Goal: Task Accomplishment & Management: Manage account settings

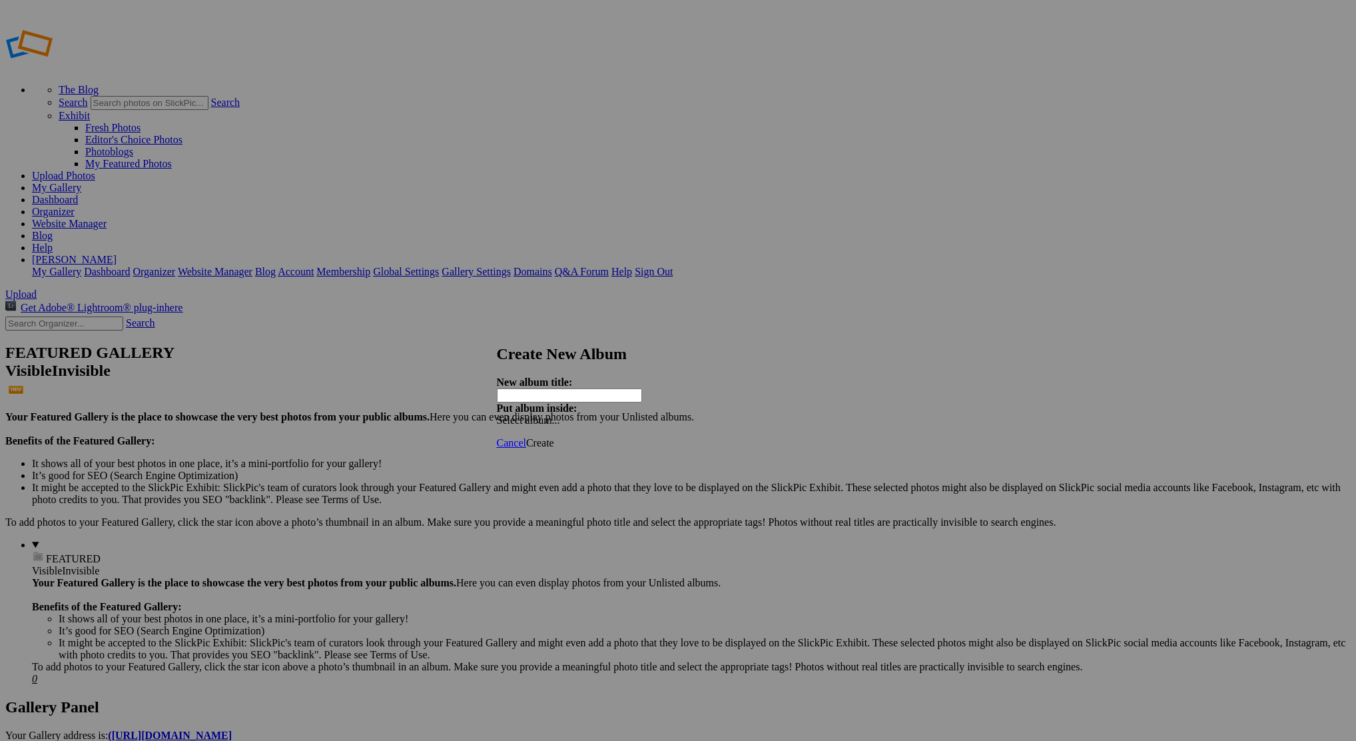
click at [611, 388] on input "text" at bounding box center [569, 395] width 145 height 14
type input "1991 Ford F-350"
click at [554, 437] on span "Create" at bounding box center [540, 442] width 28 height 11
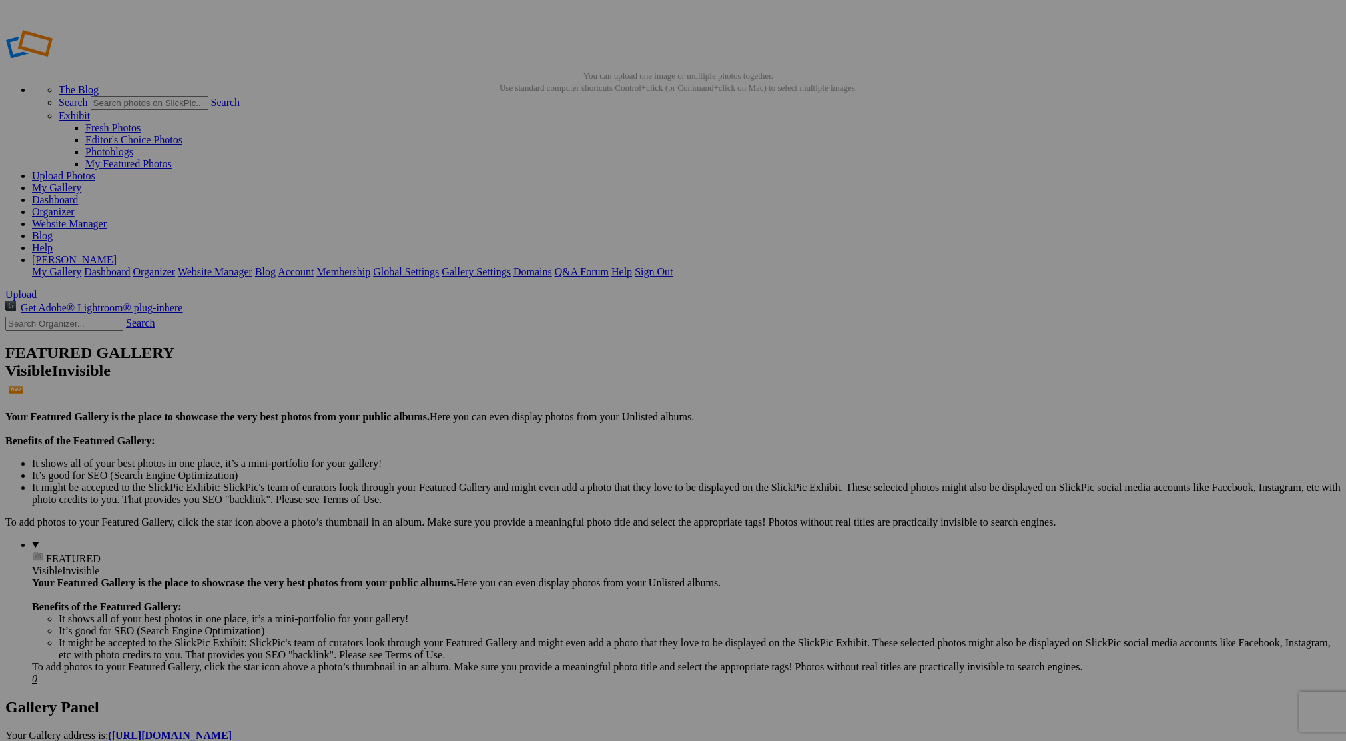
type input "1991 Ford F-350"
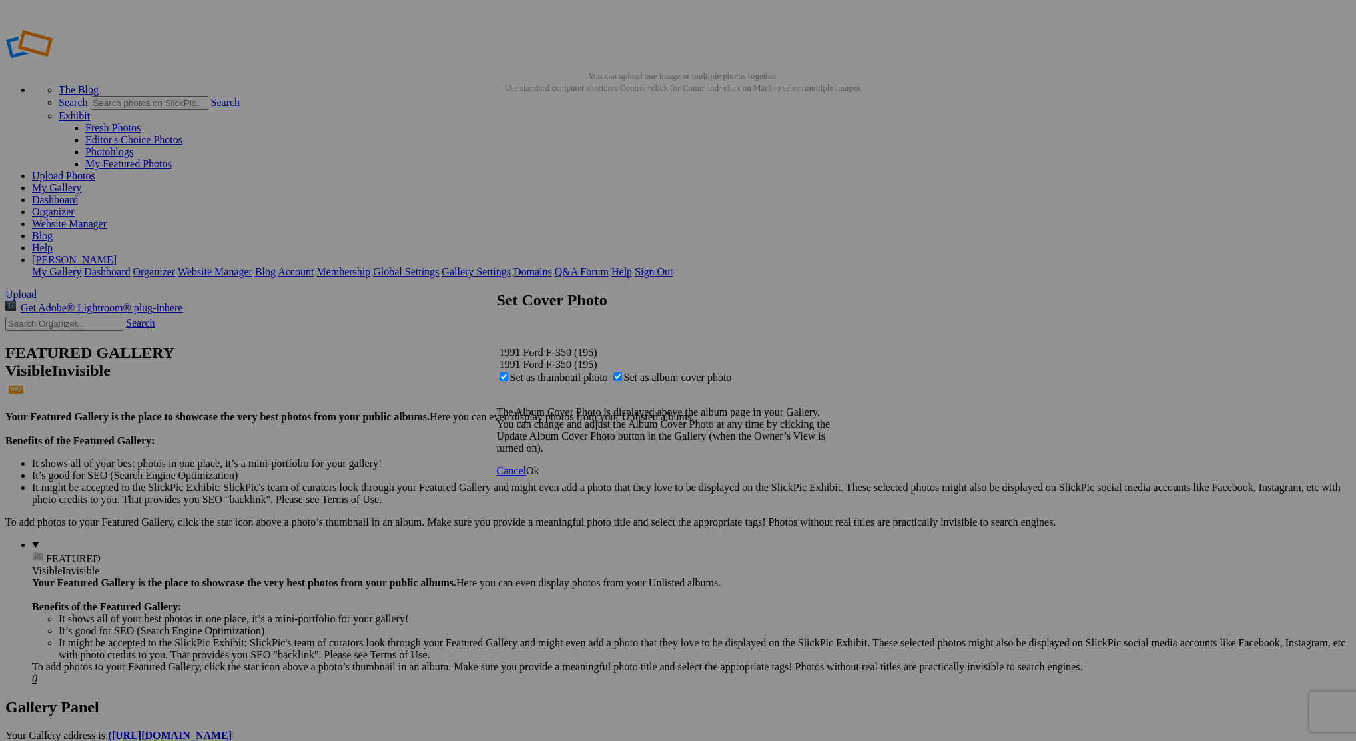
click at [539, 476] on link "Ok" at bounding box center [532, 470] width 13 height 11
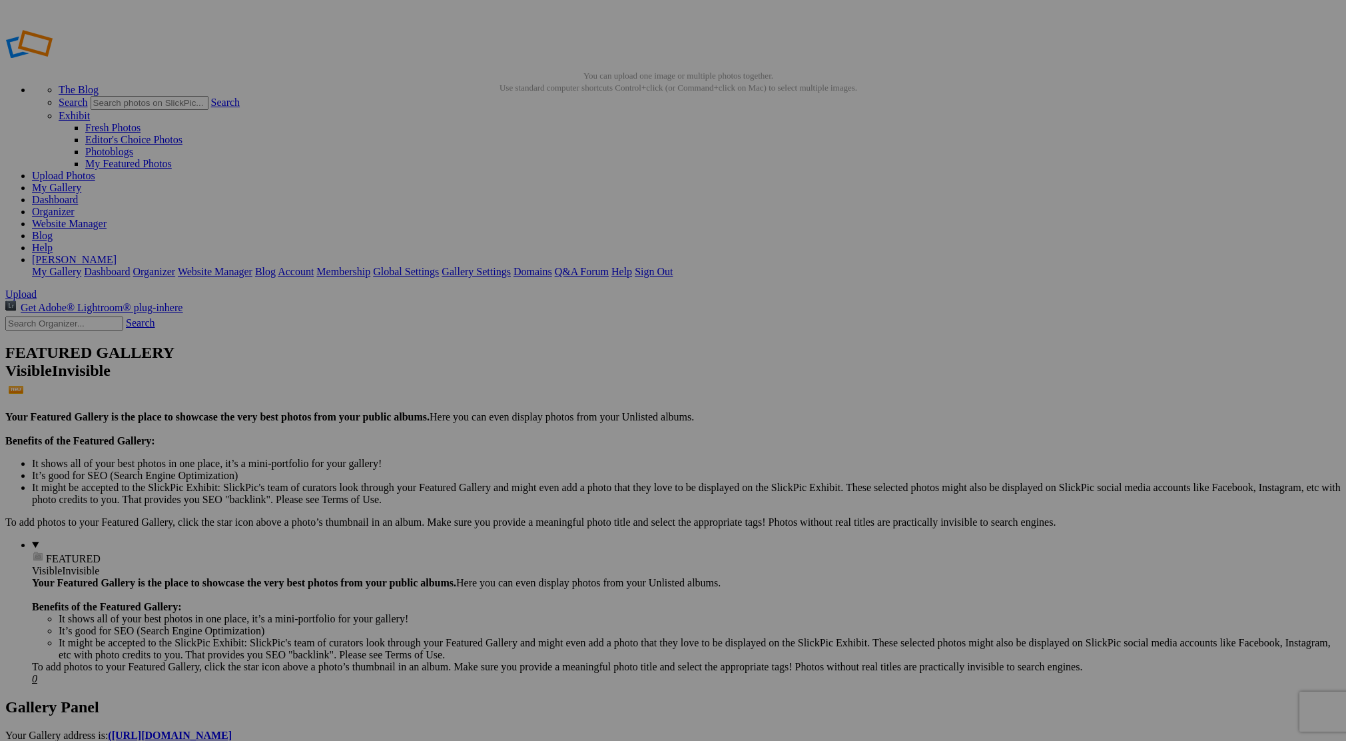
click at [81, 182] on link "My Gallery" at bounding box center [56, 187] width 49 height 11
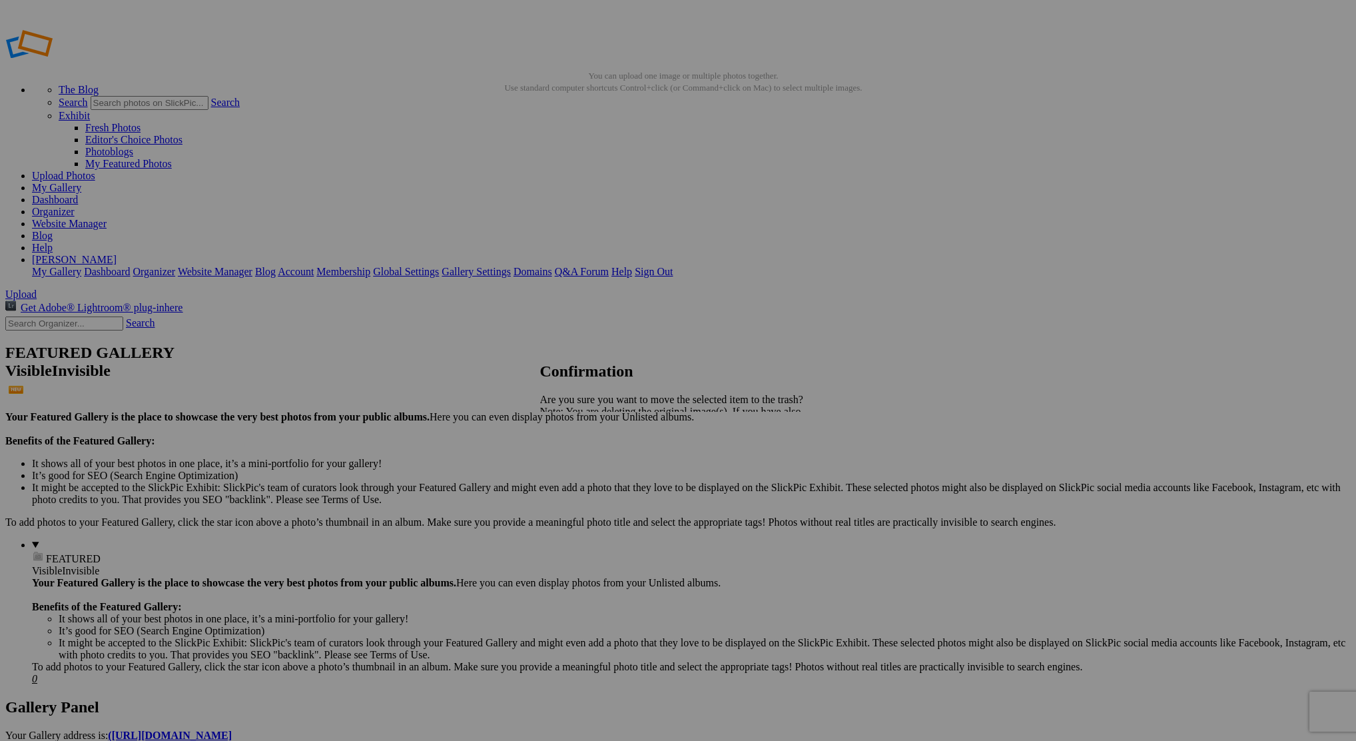
click at [585, 452] on link "Yes" at bounding box center [576, 457] width 15 height 11
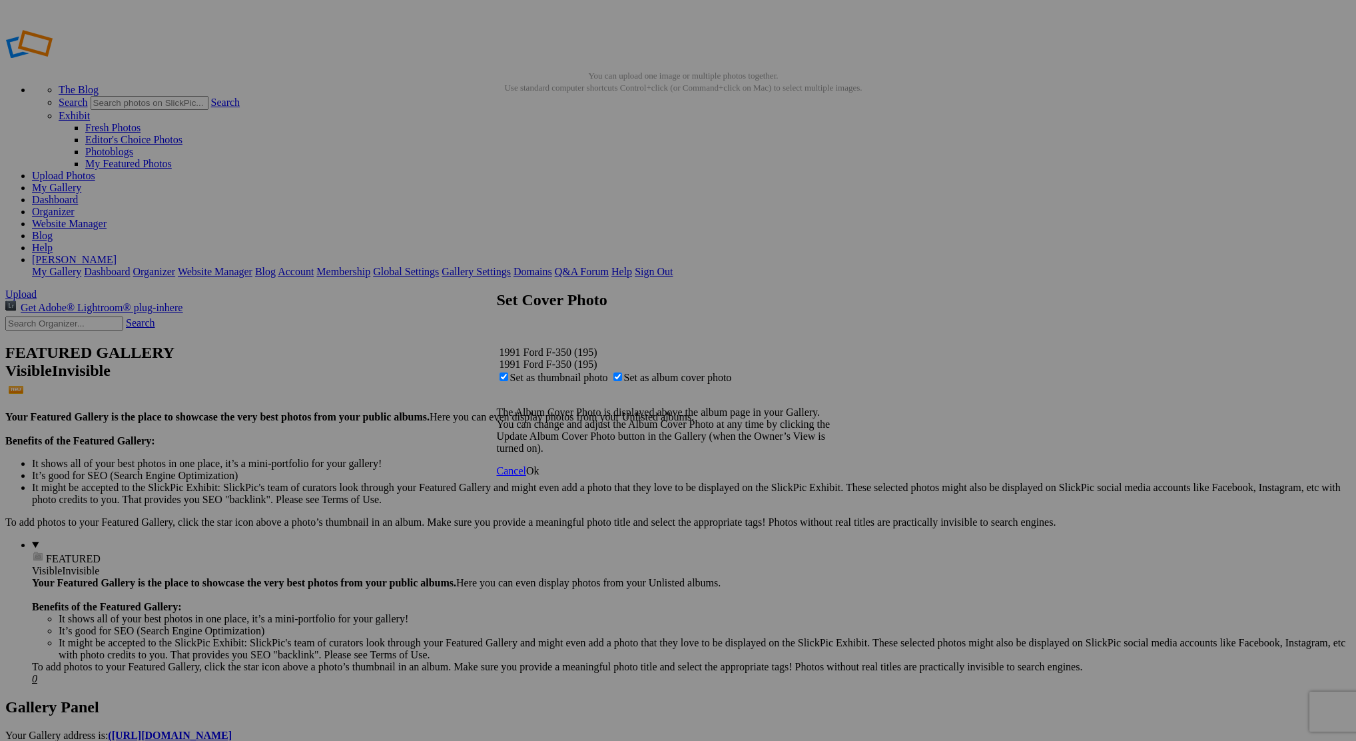
click at [539, 476] on span "Ok" at bounding box center [532, 470] width 13 height 11
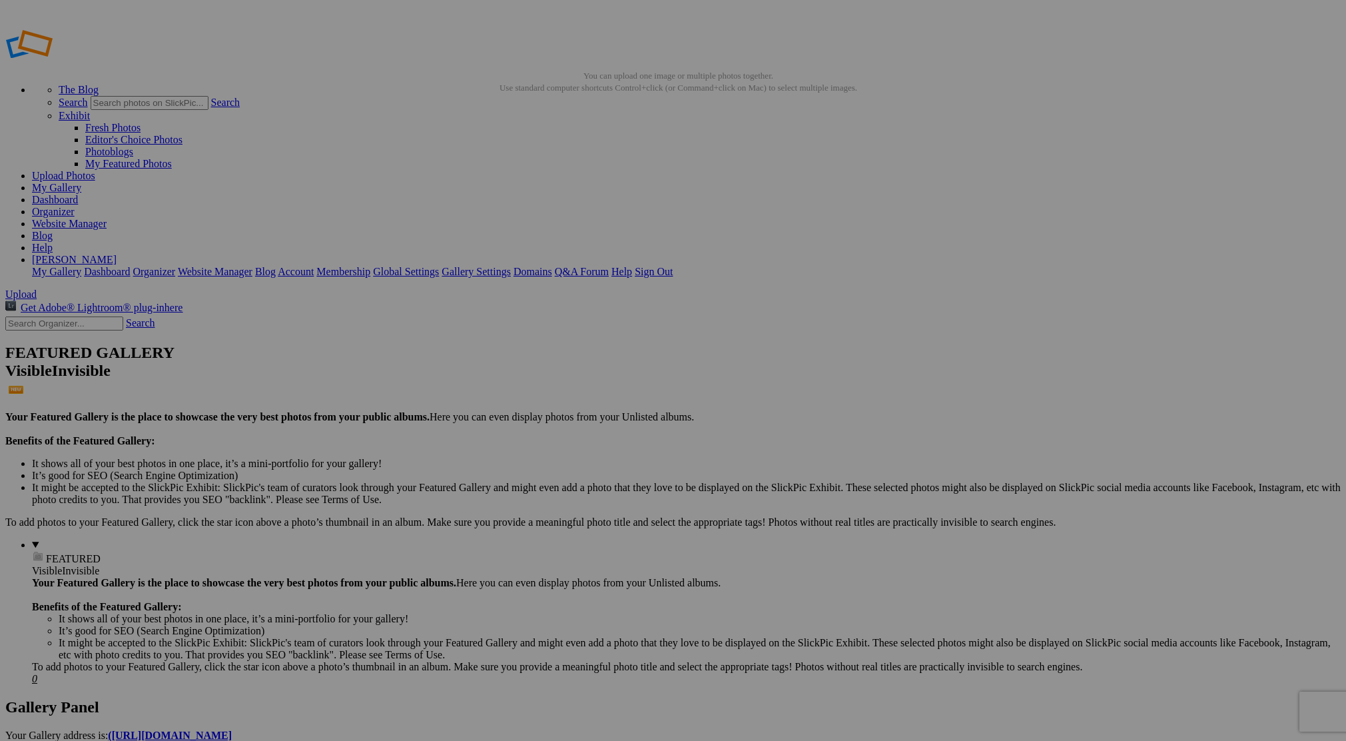
click at [81, 182] on link "My Gallery" at bounding box center [56, 187] width 49 height 11
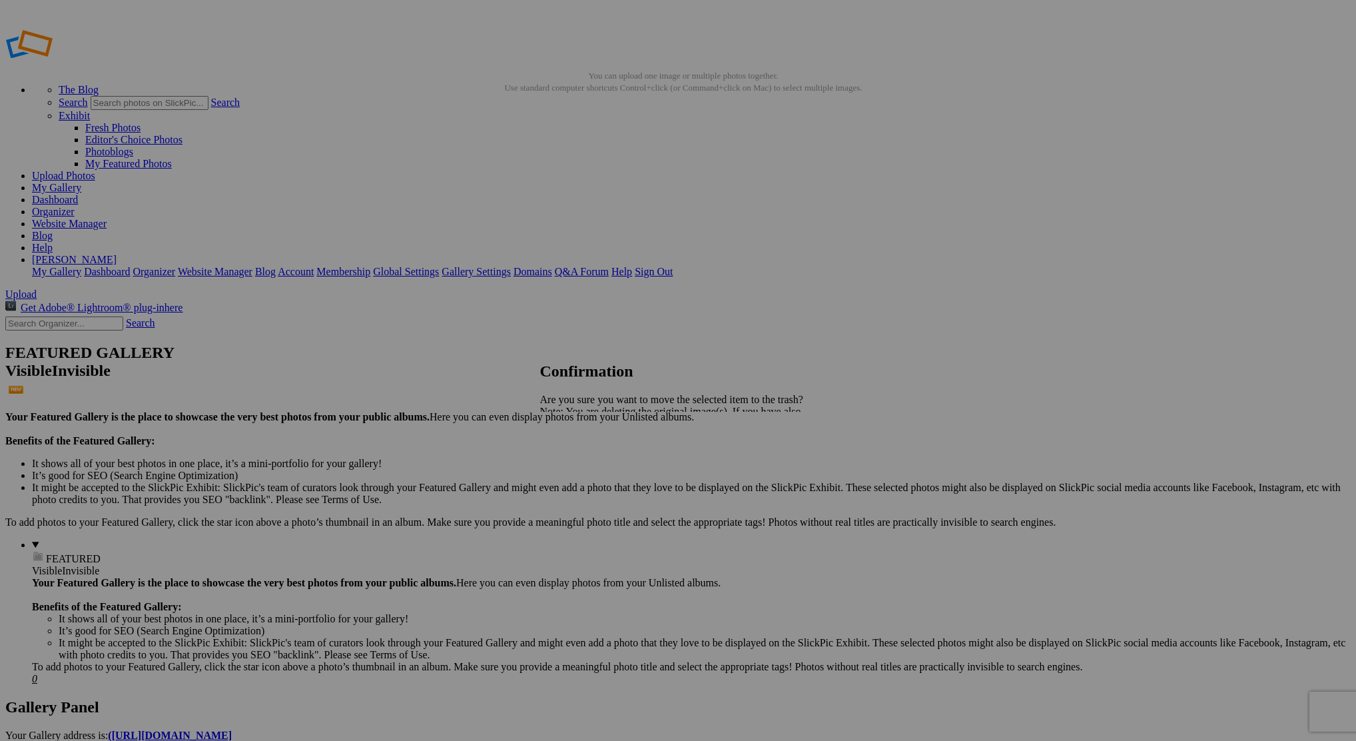
click at [585, 458] on link "Yes" at bounding box center [576, 457] width 15 height 11
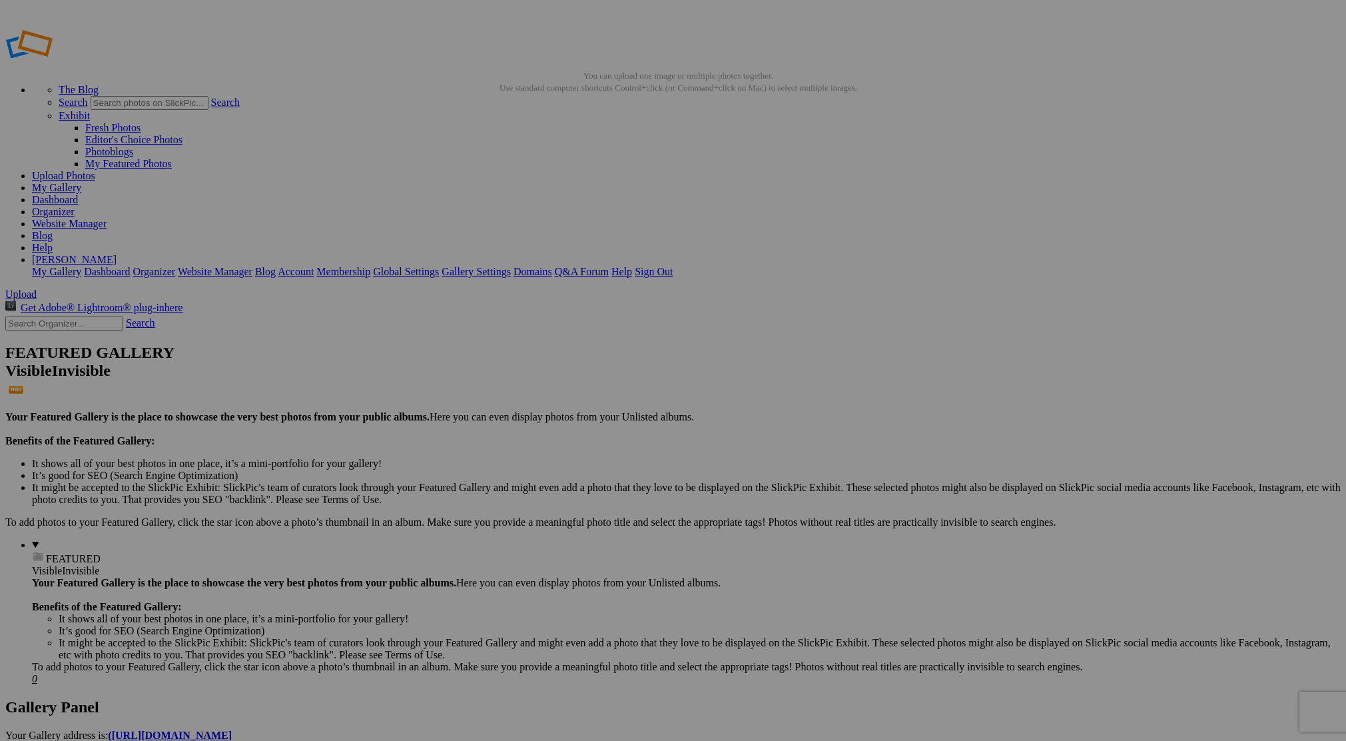
type input "1991 Ford F-350"
click at [81, 182] on link "My Gallery" at bounding box center [56, 187] width 49 height 11
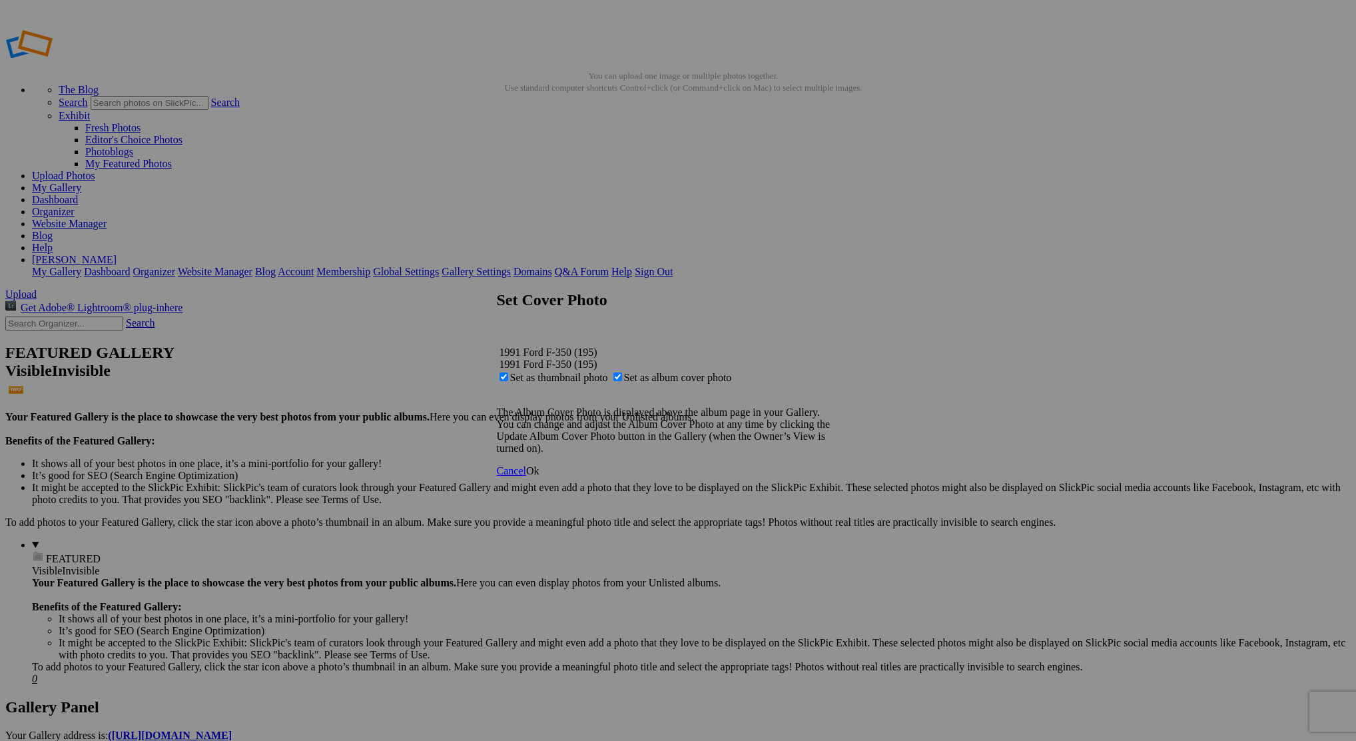
click at [539, 476] on link "Ok" at bounding box center [532, 470] width 13 height 11
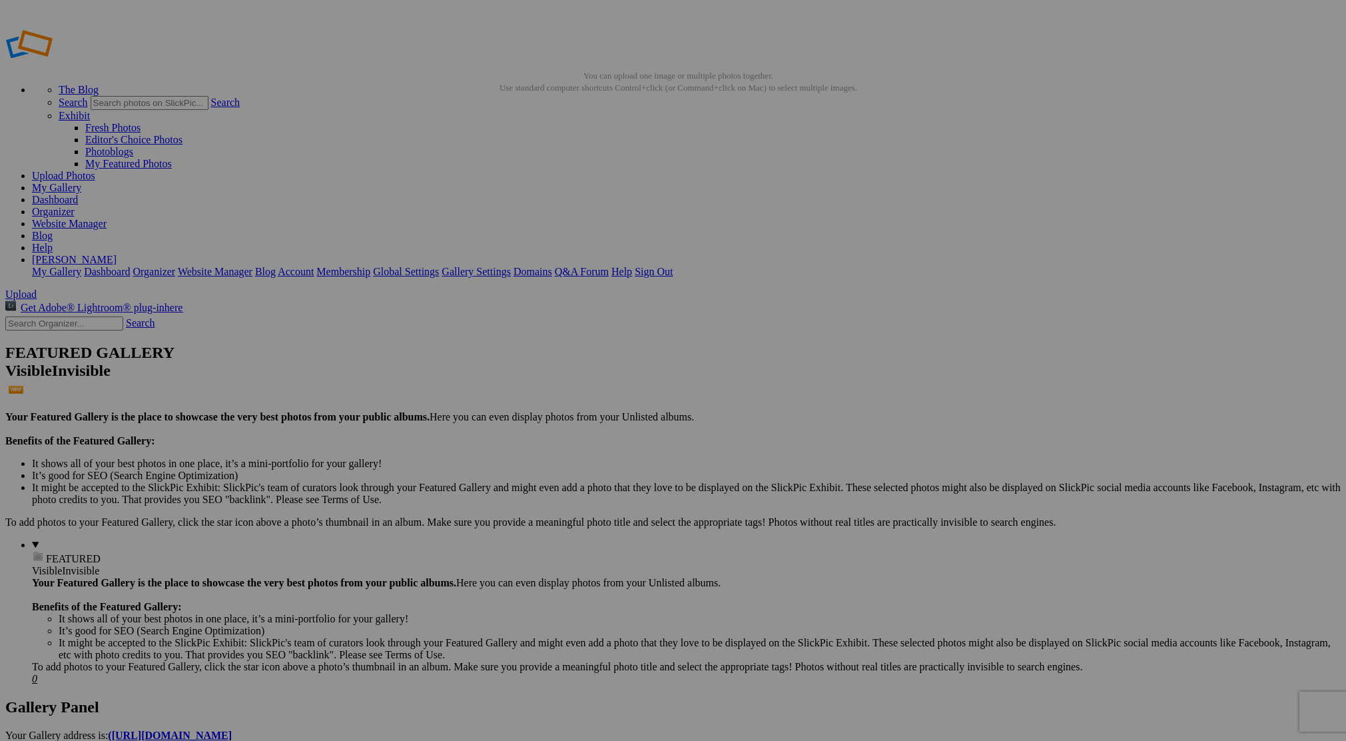
click at [81, 182] on link "My Gallery" at bounding box center [56, 187] width 49 height 11
